Goal: Information Seeking & Learning: Learn about a topic

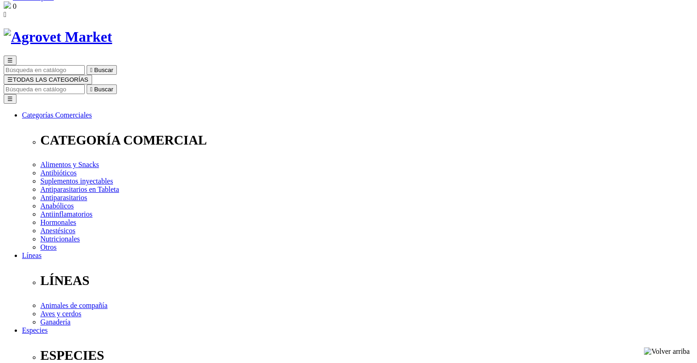
scroll to position [46, 0]
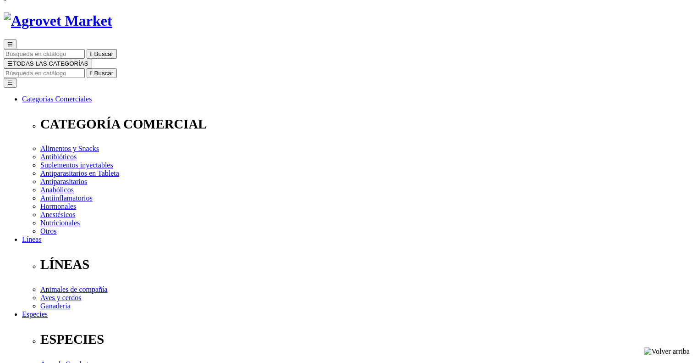
drag, startPoint x: 410, startPoint y: 74, endPoint x: 343, endPoint y: 70, distance: 66.6
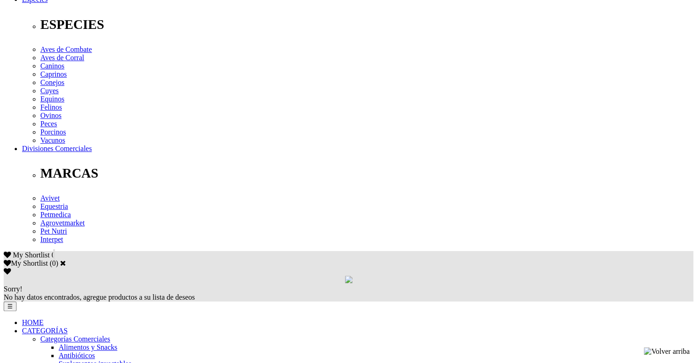
scroll to position [367, 0]
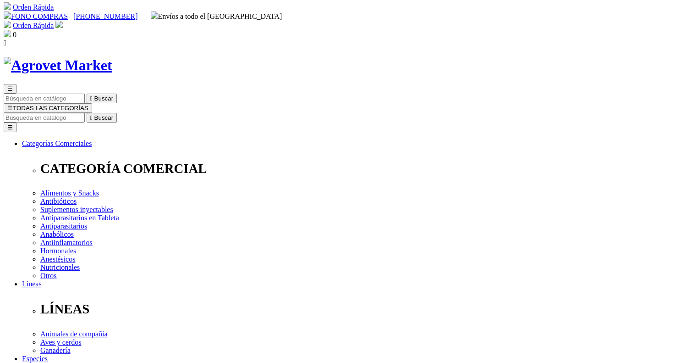
scroll to position [0, 0]
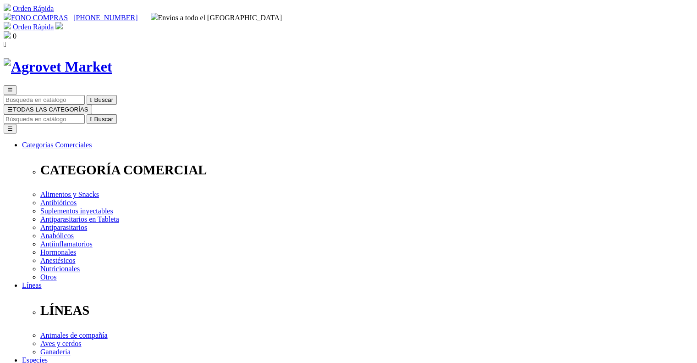
drag, startPoint x: 357, startPoint y: 122, endPoint x: 414, endPoint y: 123, distance: 57.3
copy h1 "Cardiodan®"
click at [85, 114] on input "Buscar" at bounding box center [44, 119] width 81 height 10
paste input "Cardiodan®"
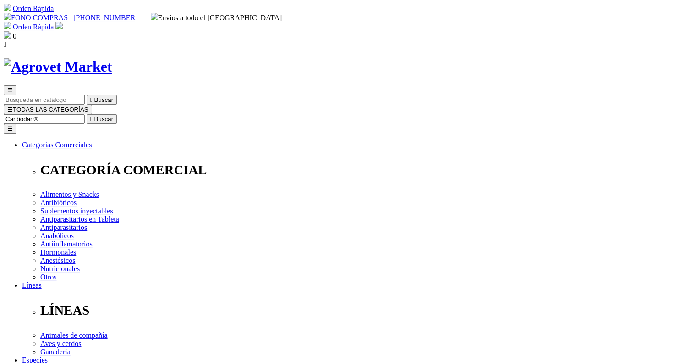
type input "Cardiodan®"
click at [87, 114] on button " Buscar" at bounding box center [102, 119] width 30 height 10
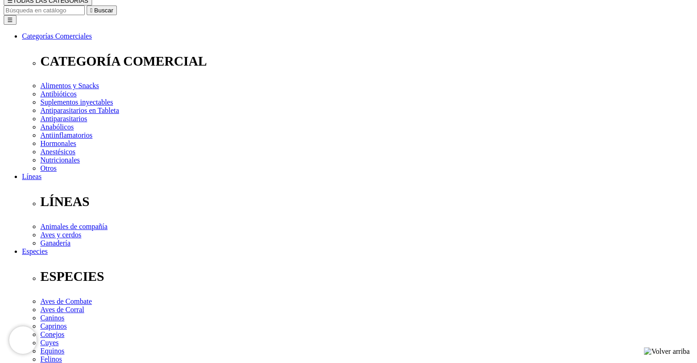
scroll to position [229, 0]
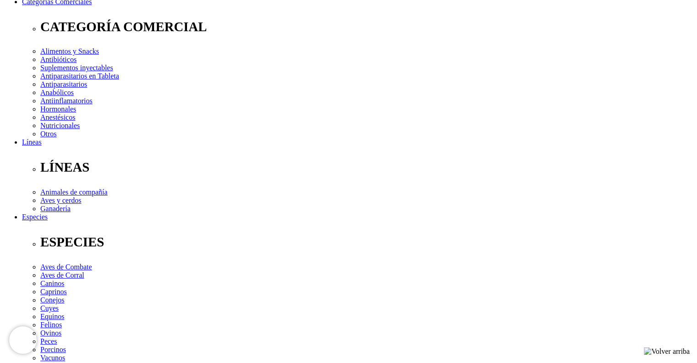
scroll to position [138, 0]
